Goal: Task Accomplishment & Management: Complete application form

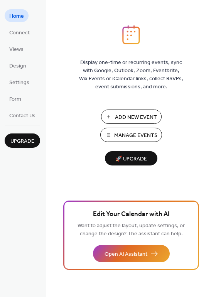
click at [137, 113] on span "Add New Event" at bounding box center [136, 117] width 42 height 8
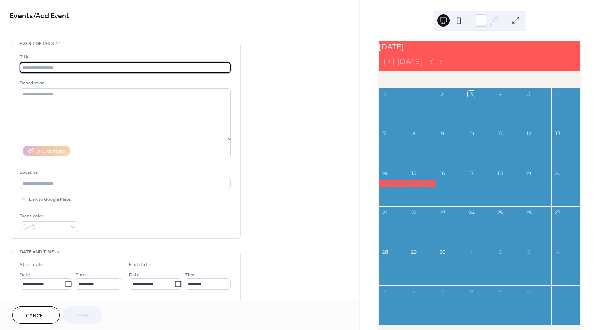
click at [111, 70] on input "text" at bounding box center [125, 67] width 211 height 11
click at [409, 187] on div at bounding box center [407, 184] width 57 height 8
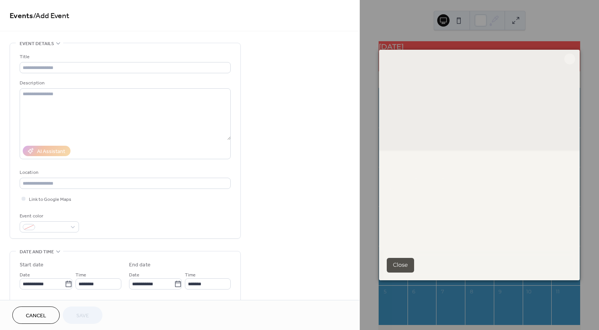
click at [406, 262] on button "Close" at bounding box center [400, 265] width 27 height 15
